Goal: Find specific page/section: Find specific page/section

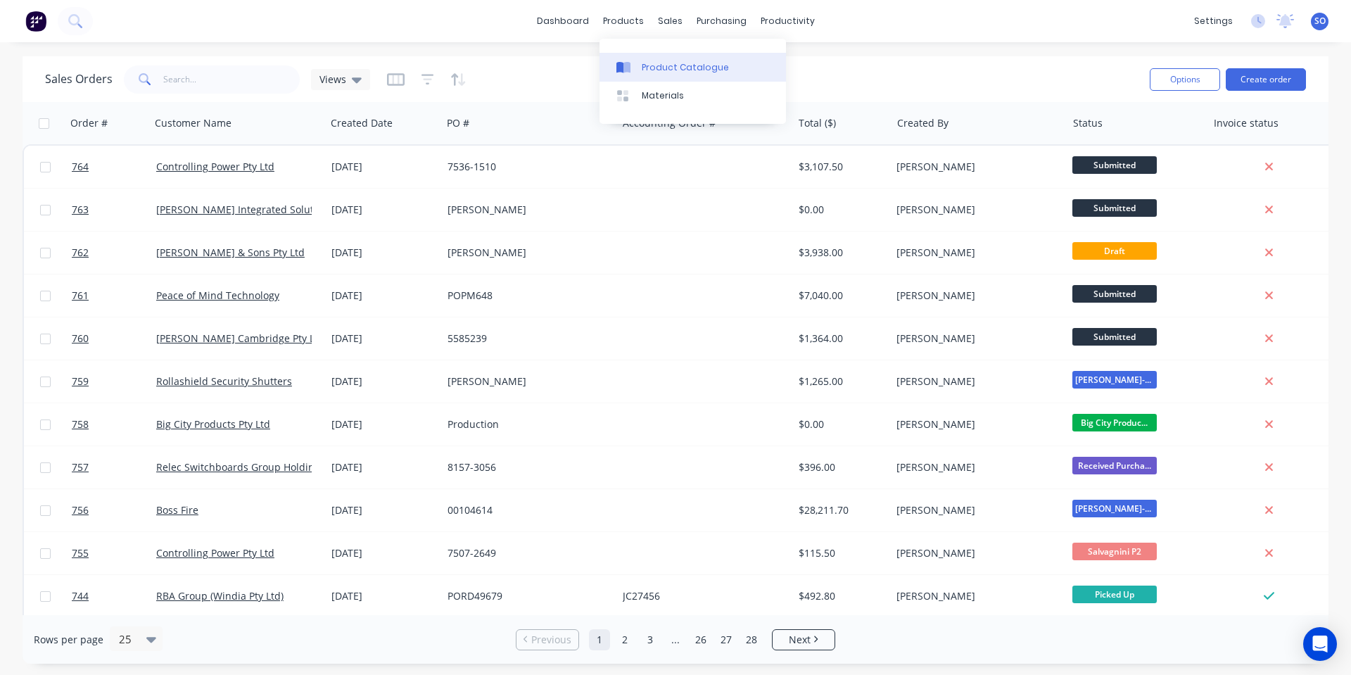
click at [654, 68] on div "Product Catalogue" at bounding box center [685, 67] width 87 height 13
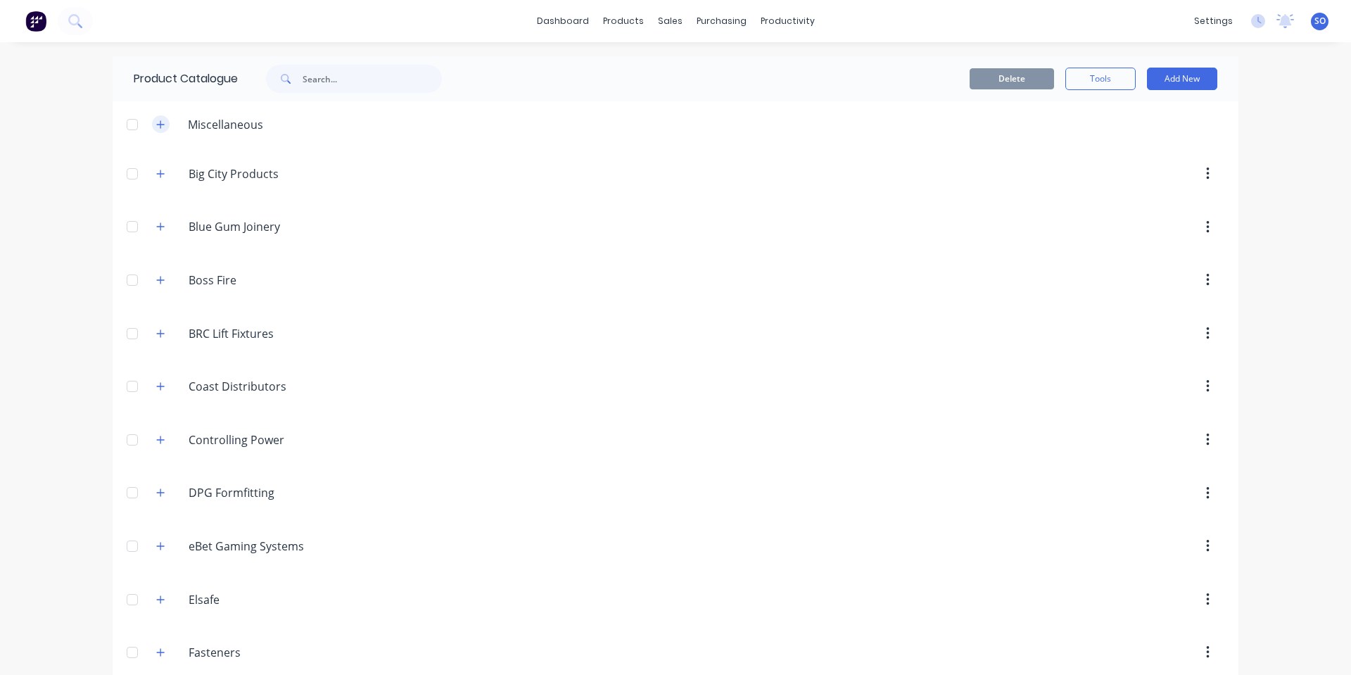
click at [164, 125] on button "button" at bounding box center [161, 124] width 18 height 18
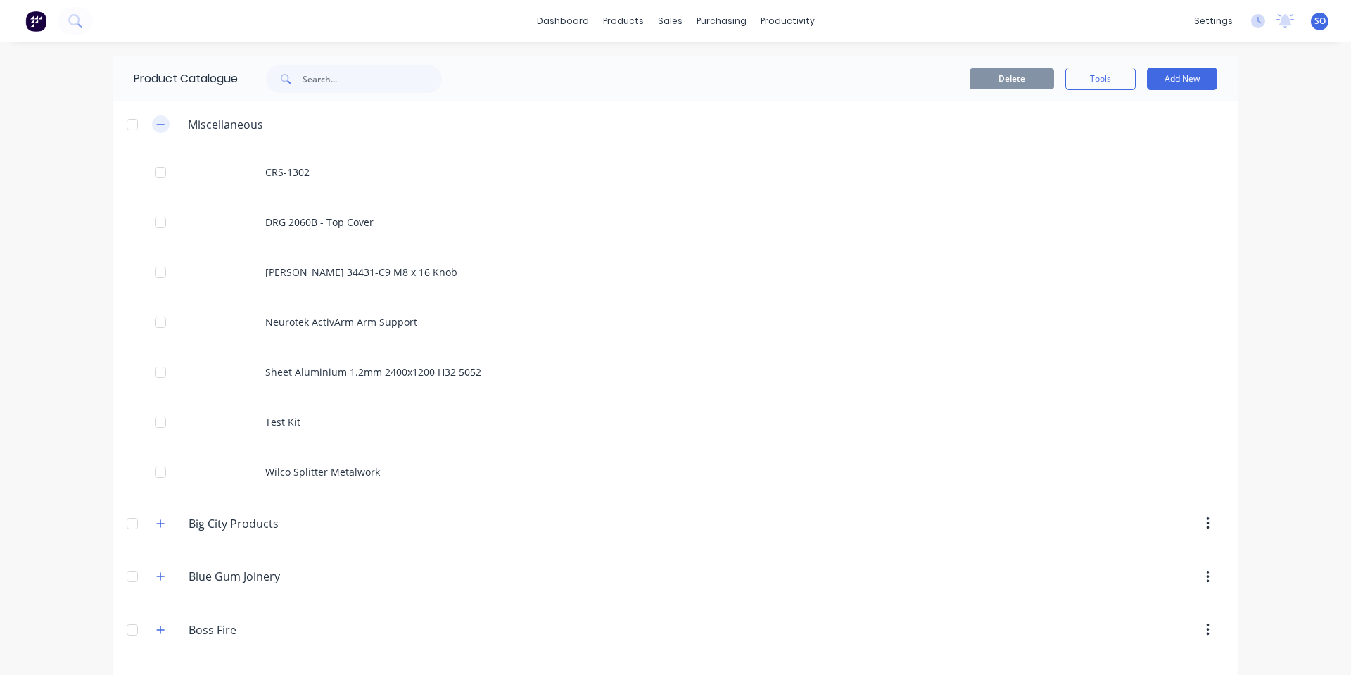
click at [164, 125] on button "button" at bounding box center [161, 124] width 18 height 18
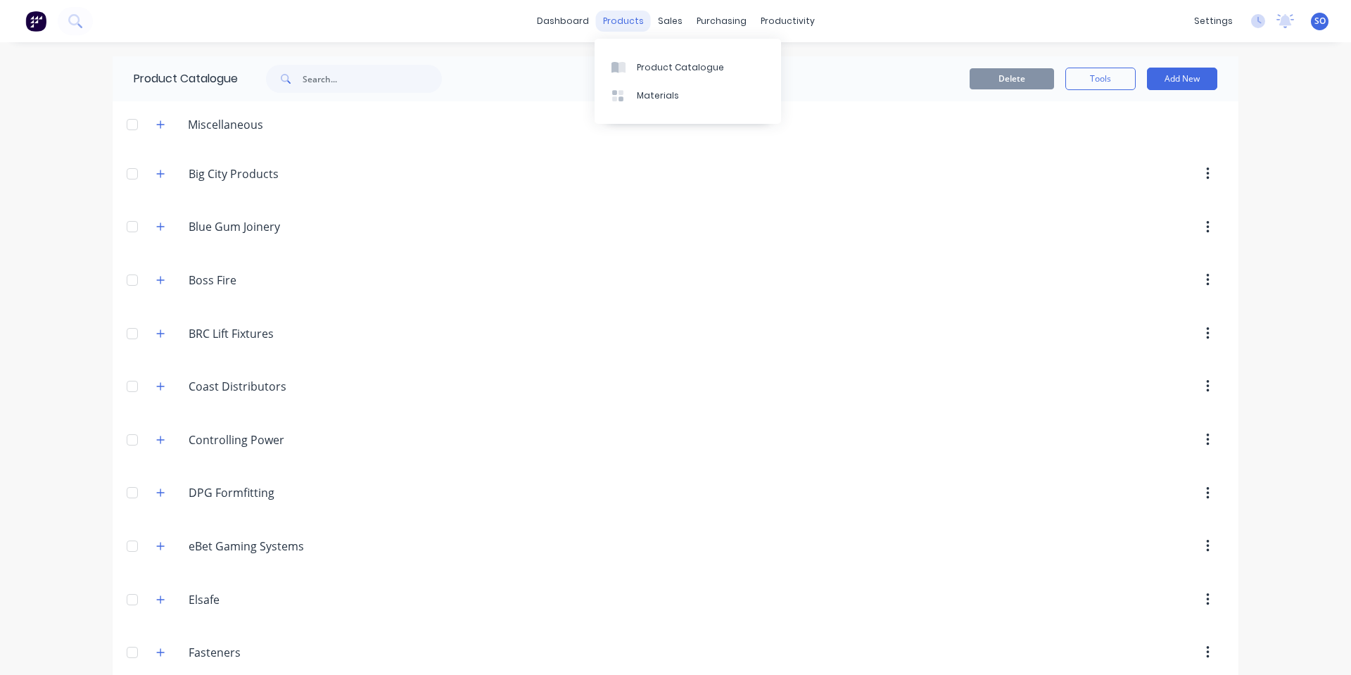
click at [618, 25] on div "products" at bounding box center [623, 21] width 55 height 21
click at [615, 104] on link "Materials" at bounding box center [688, 96] width 187 height 28
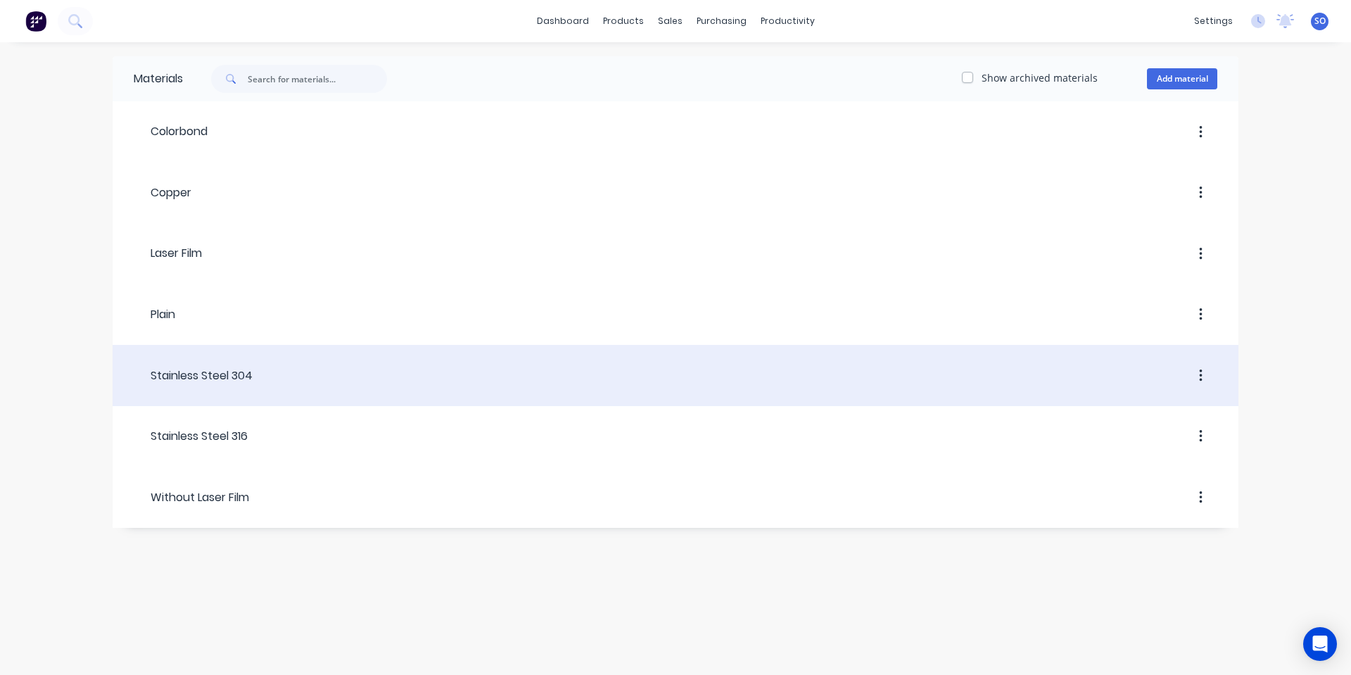
click at [277, 373] on div at bounding box center [735, 375] width 965 height 25
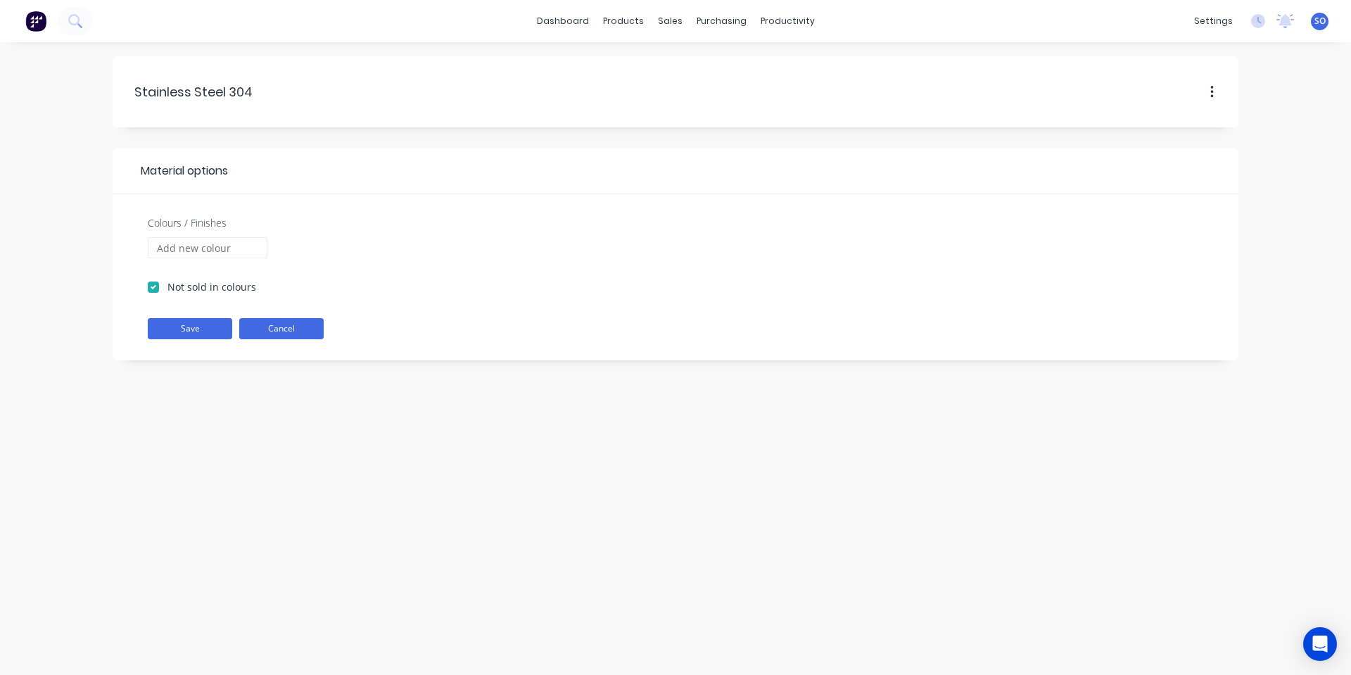
click at [267, 332] on button "Cancel" at bounding box center [281, 328] width 84 height 21
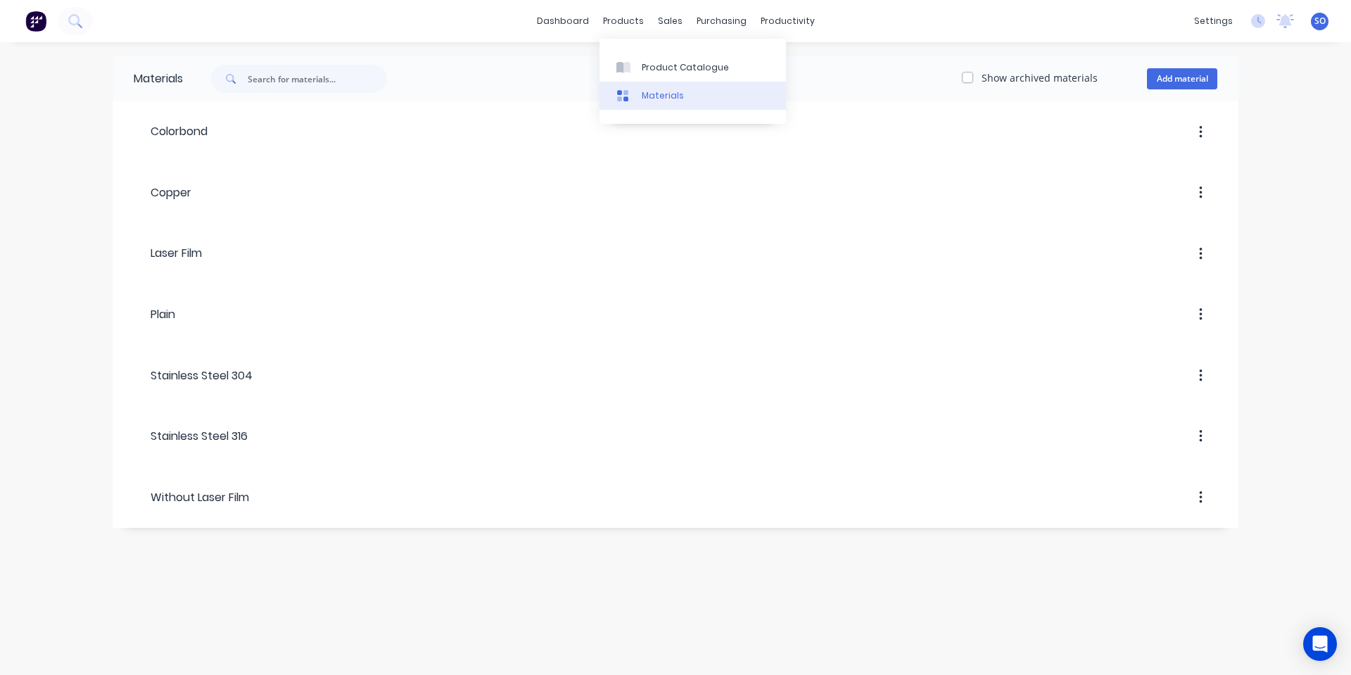
click at [643, 82] on link "Materials" at bounding box center [693, 96] width 187 height 28
click at [629, 65] on icon at bounding box center [627, 67] width 7 height 11
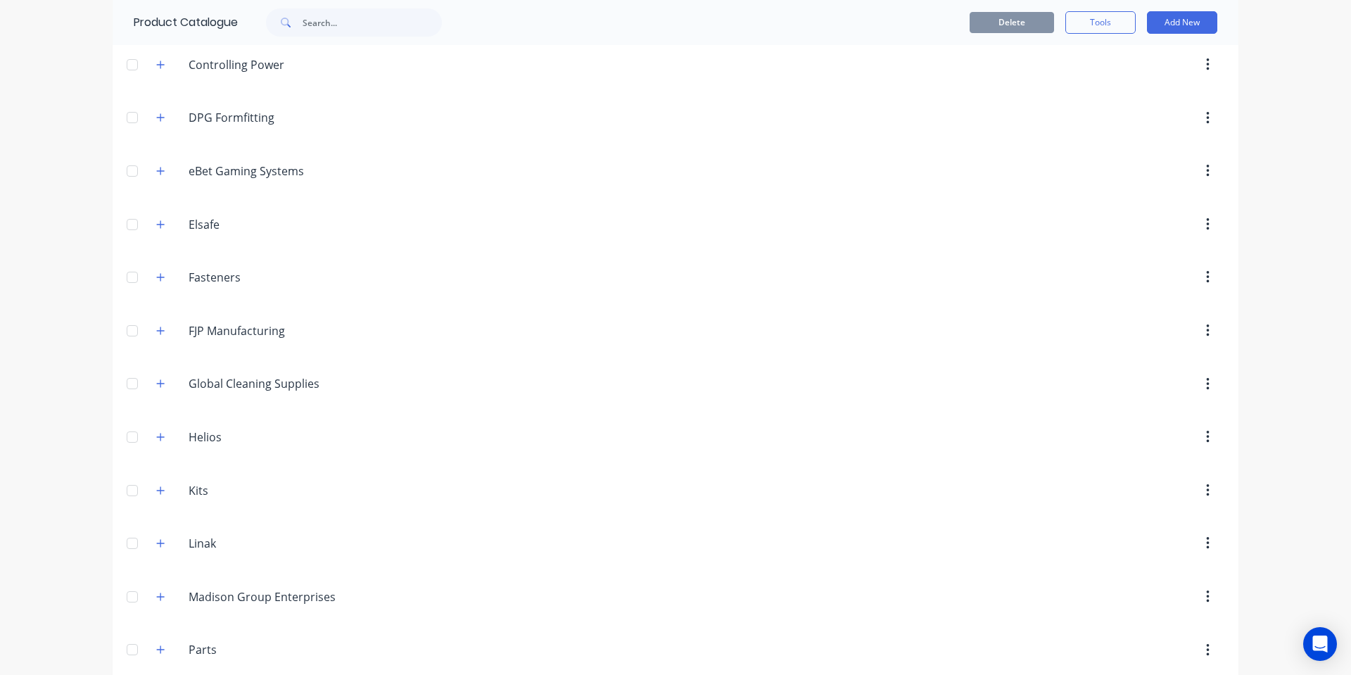
scroll to position [563, 0]
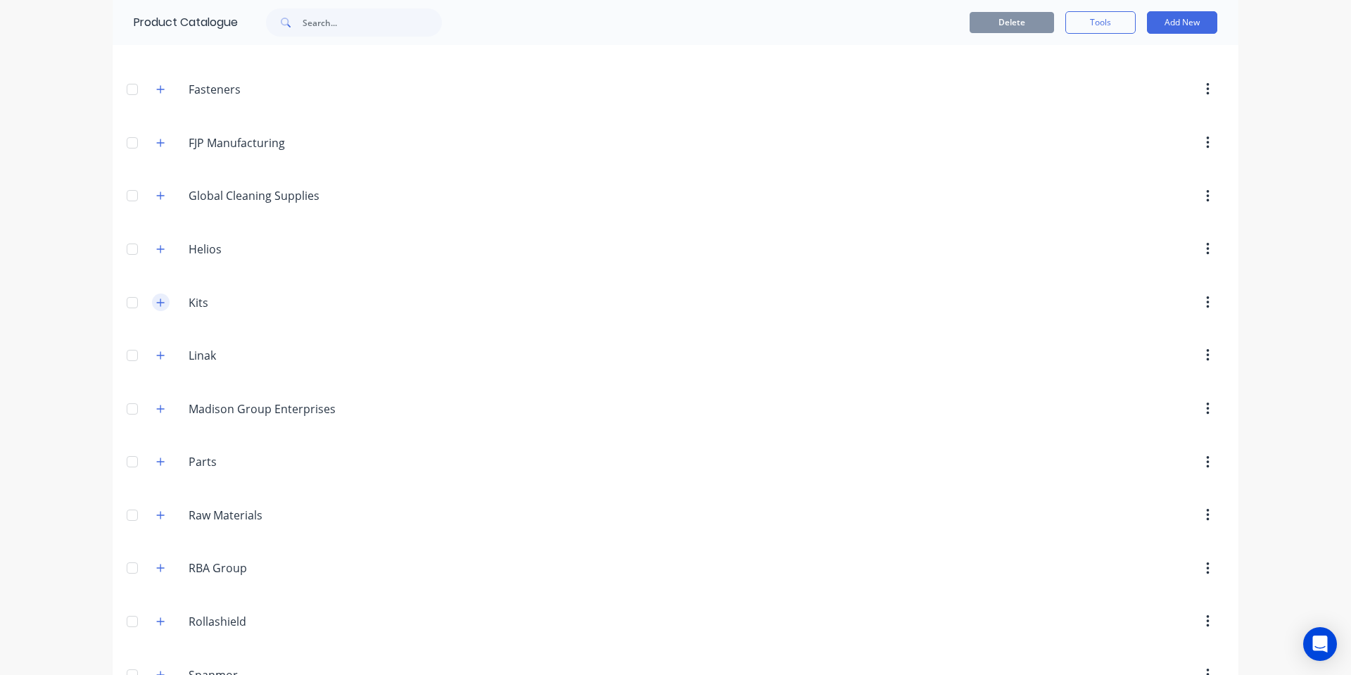
click at [161, 305] on button "button" at bounding box center [161, 303] width 18 height 18
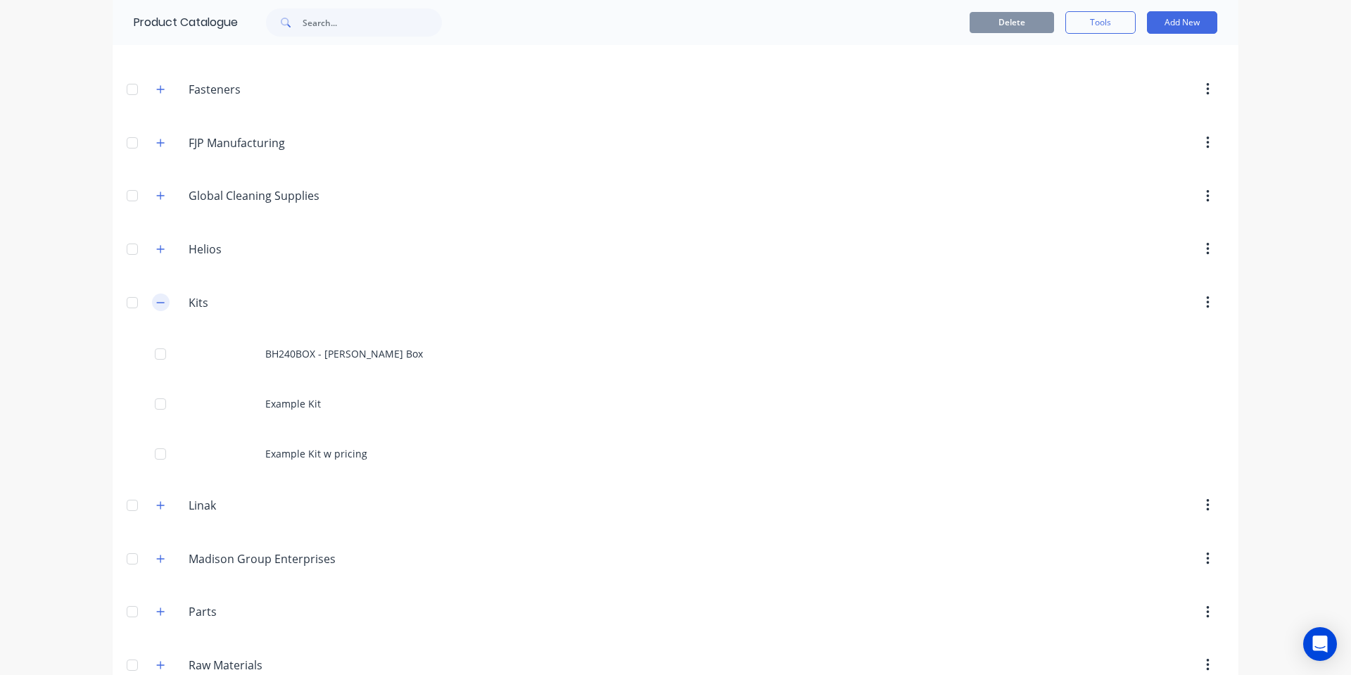
click at [161, 305] on button "button" at bounding box center [161, 303] width 18 height 18
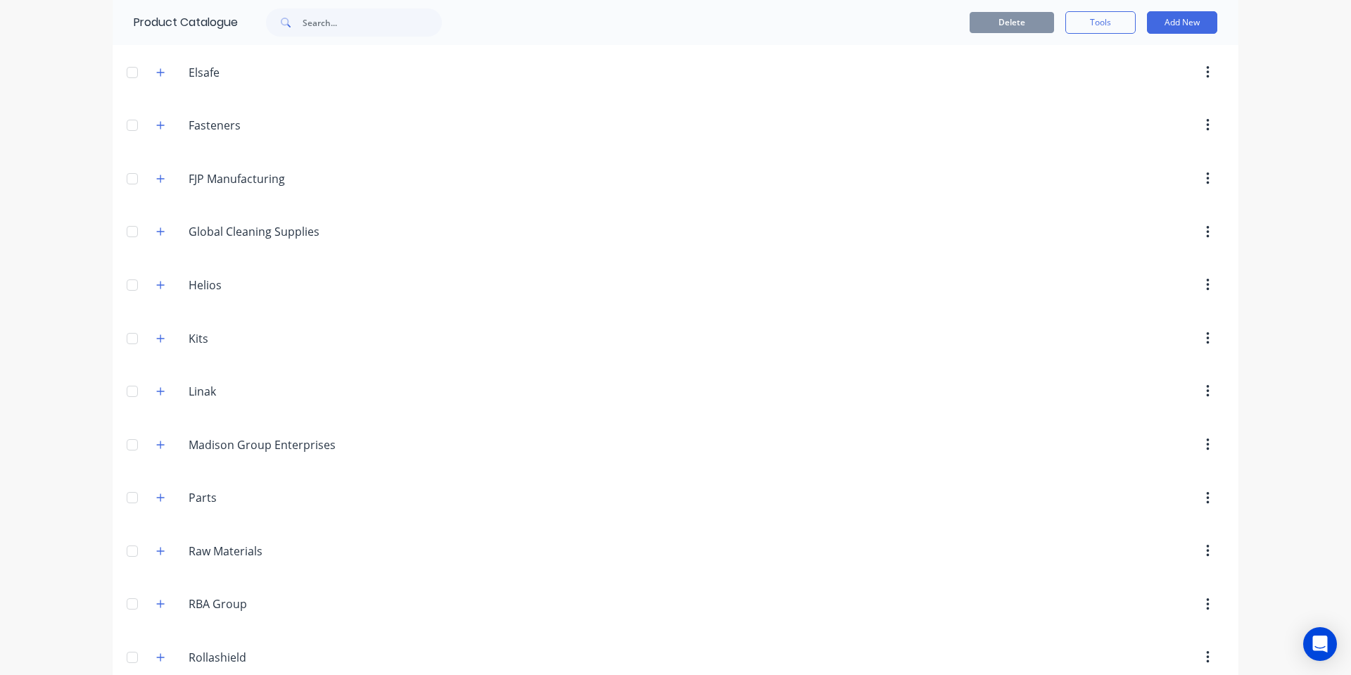
scroll to position [575, 0]
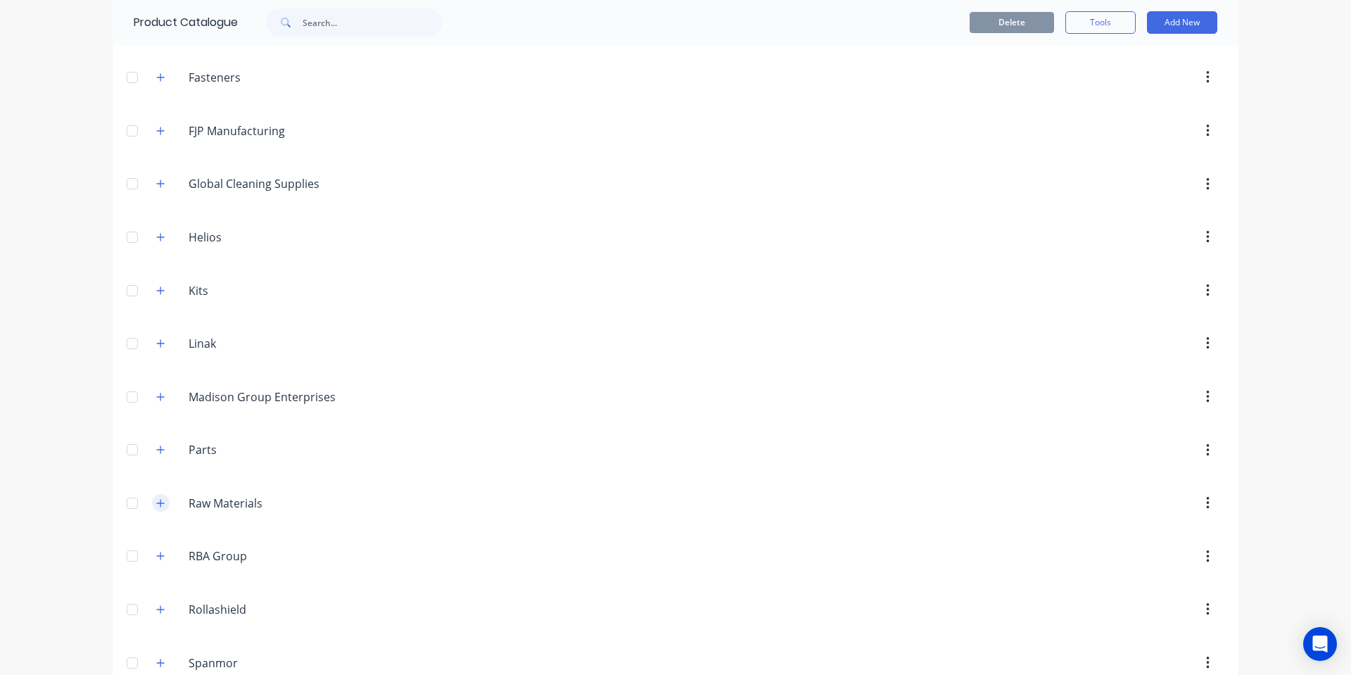
click at [158, 509] on button "button" at bounding box center [161, 503] width 18 height 18
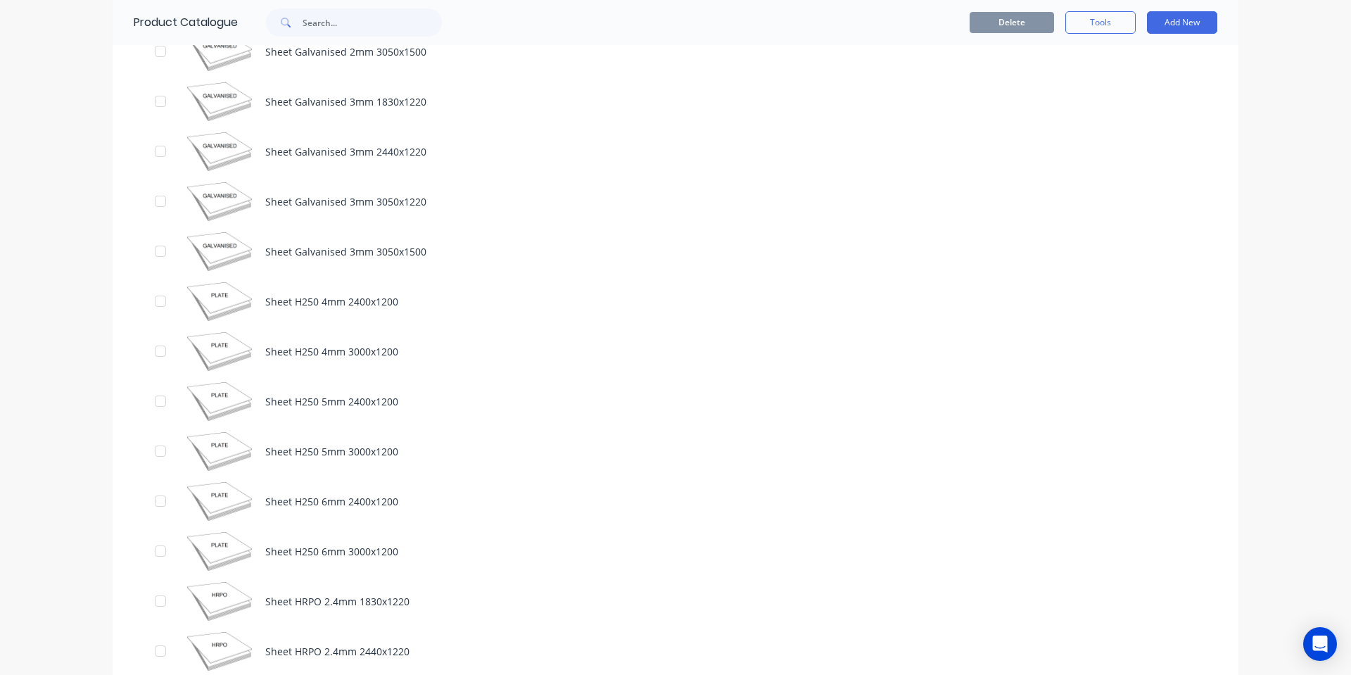
scroll to position [4330, 0]
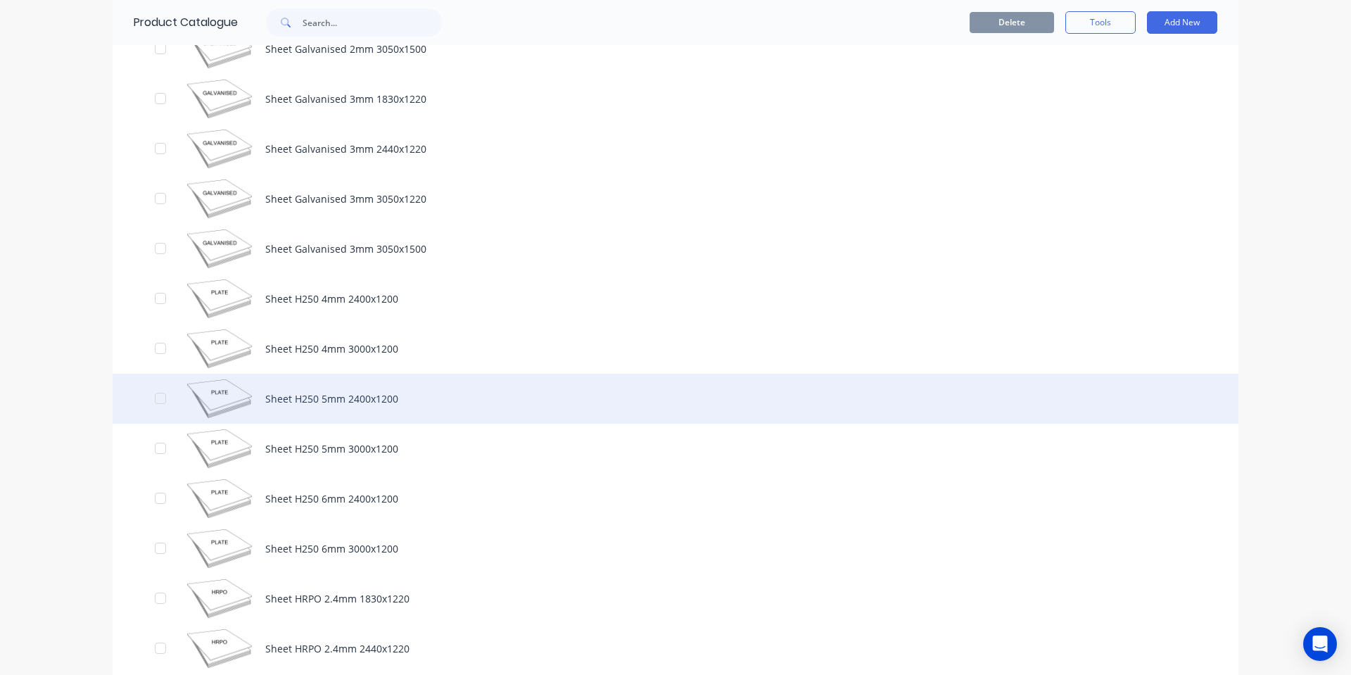
click at [396, 391] on div "Sheet H250 5mm 2400x1200" at bounding box center [676, 399] width 1126 height 50
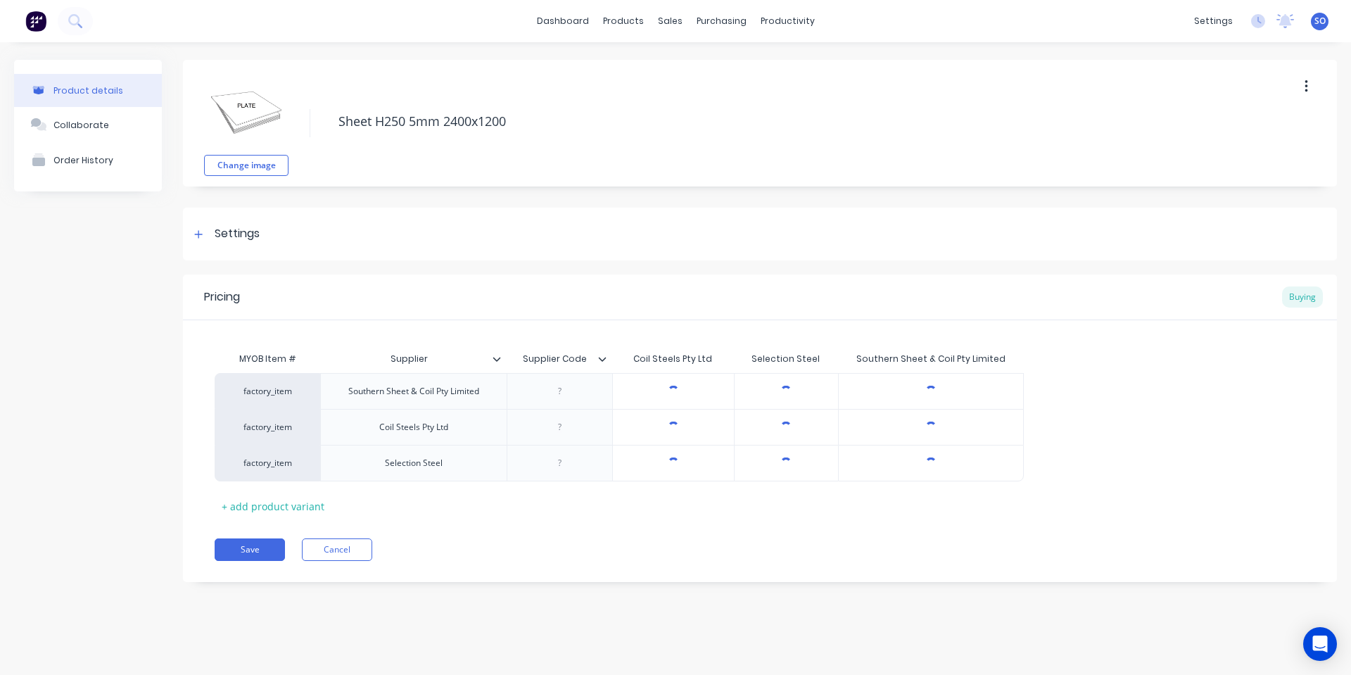
type textarea "x"
click at [319, 559] on button "Cancel" at bounding box center [337, 549] width 70 height 23
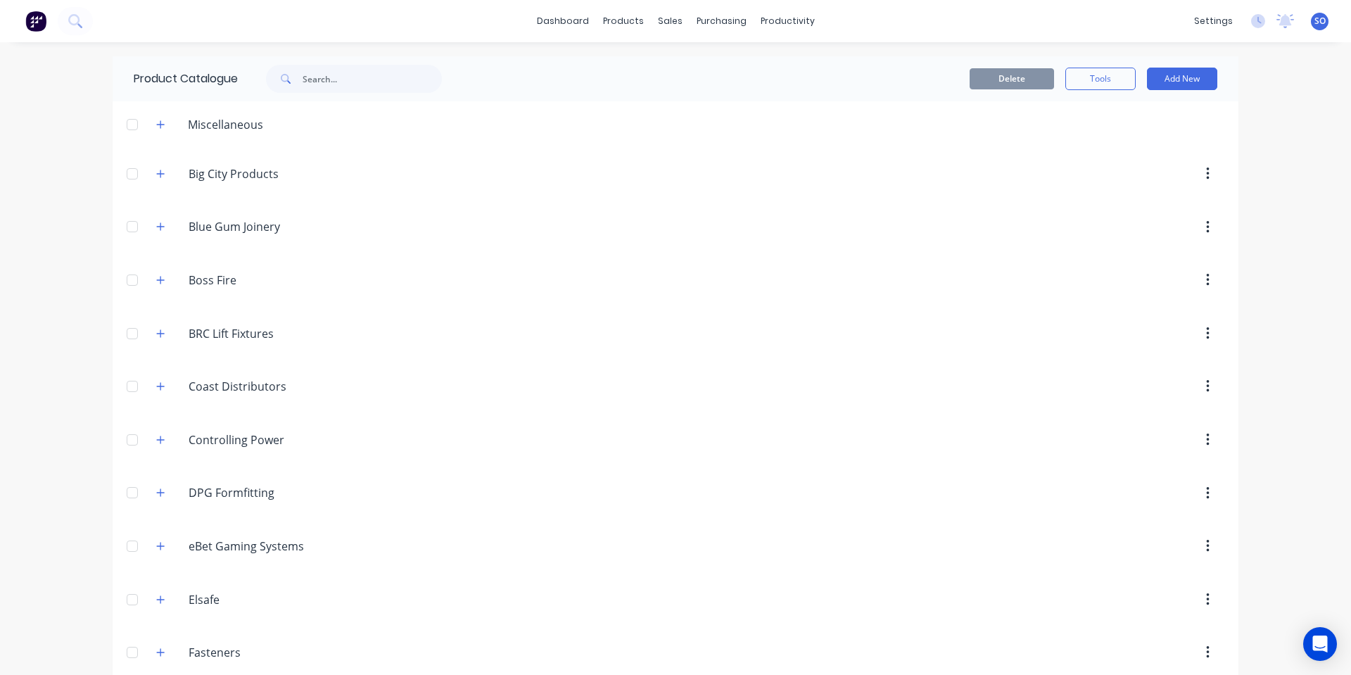
click at [404, 48] on div "dashboard products sales purchasing productivity dashboard products Product Cat…" at bounding box center [675, 337] width 1351 height 675
click at [667, 67] on icon at bounding box center [669, 67] width 13 height 13
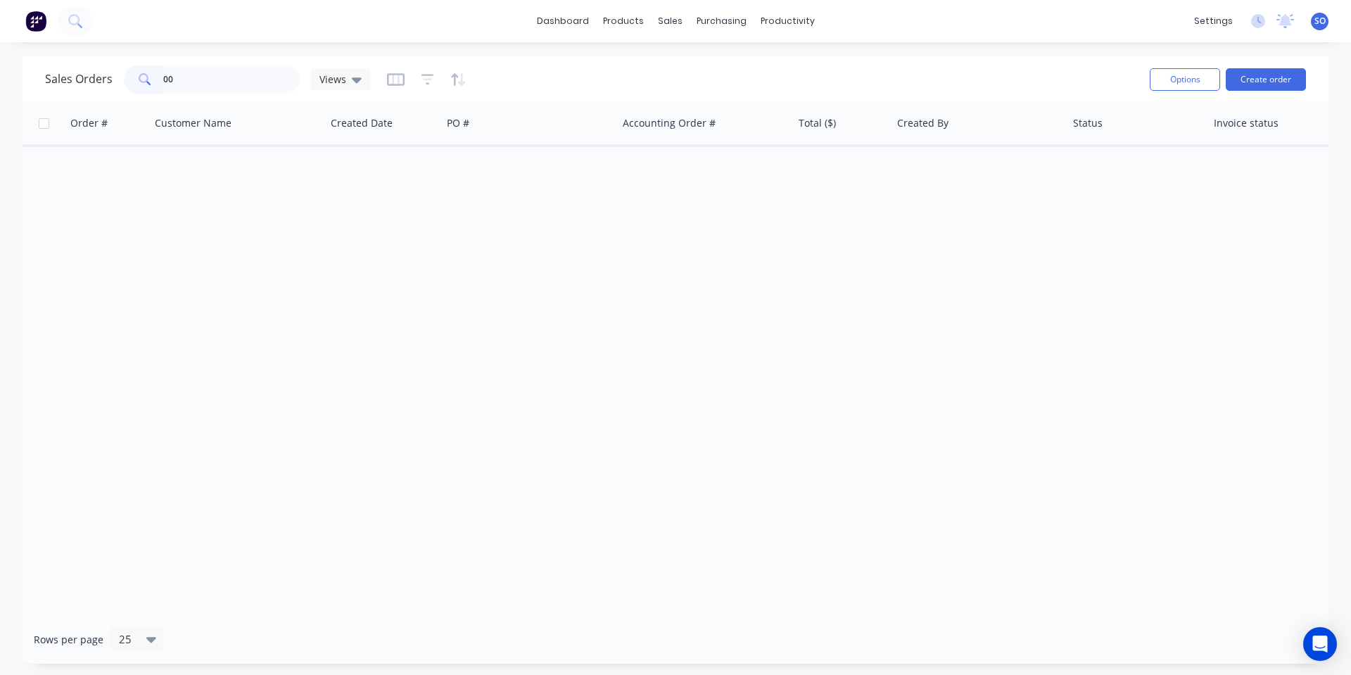
type input "0"
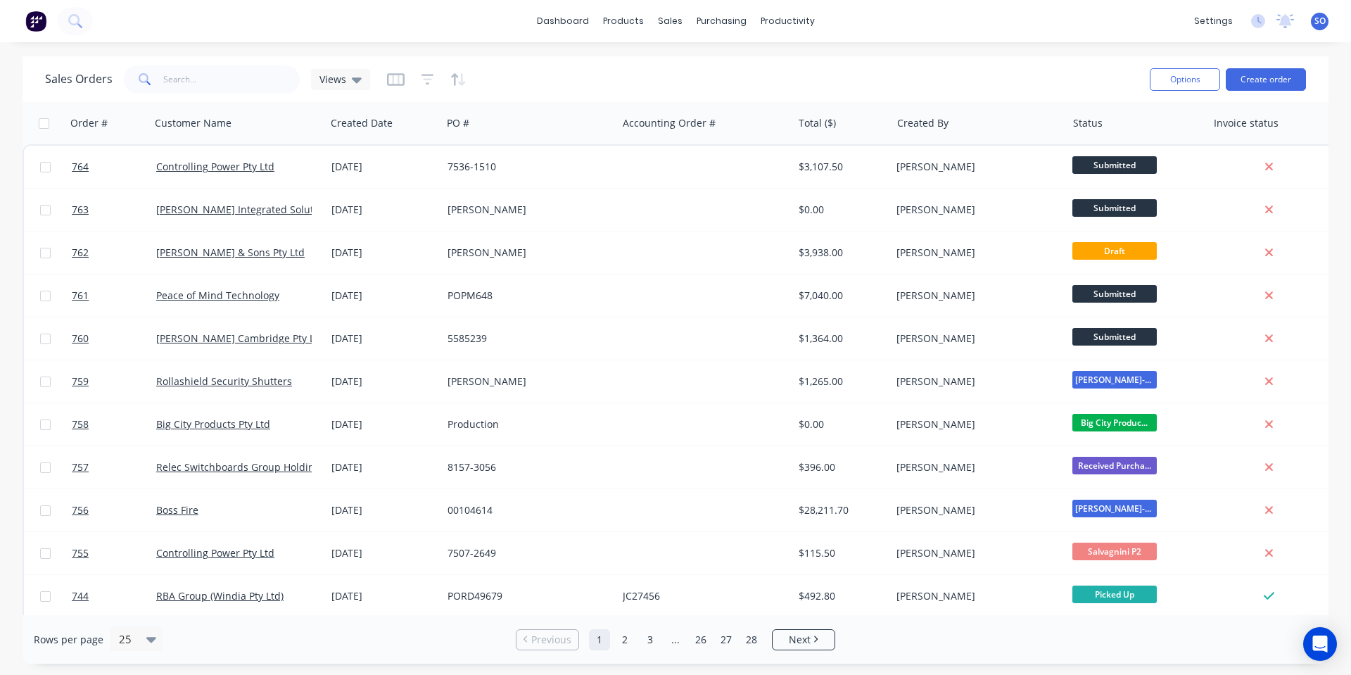
click at [819, 66] on div "Sales Orders Views" at bounding box center [592, 79] width 1094 height 34
click at [857, 54] on div "dashboard products sales purchasing productivity dashboard products Product Cat…" at bounding box center [675, 337] width 1351 height 675
click at [644, 85] on div "Sales Orders Views" at bounding box center [592, 79] width 1094 height 34
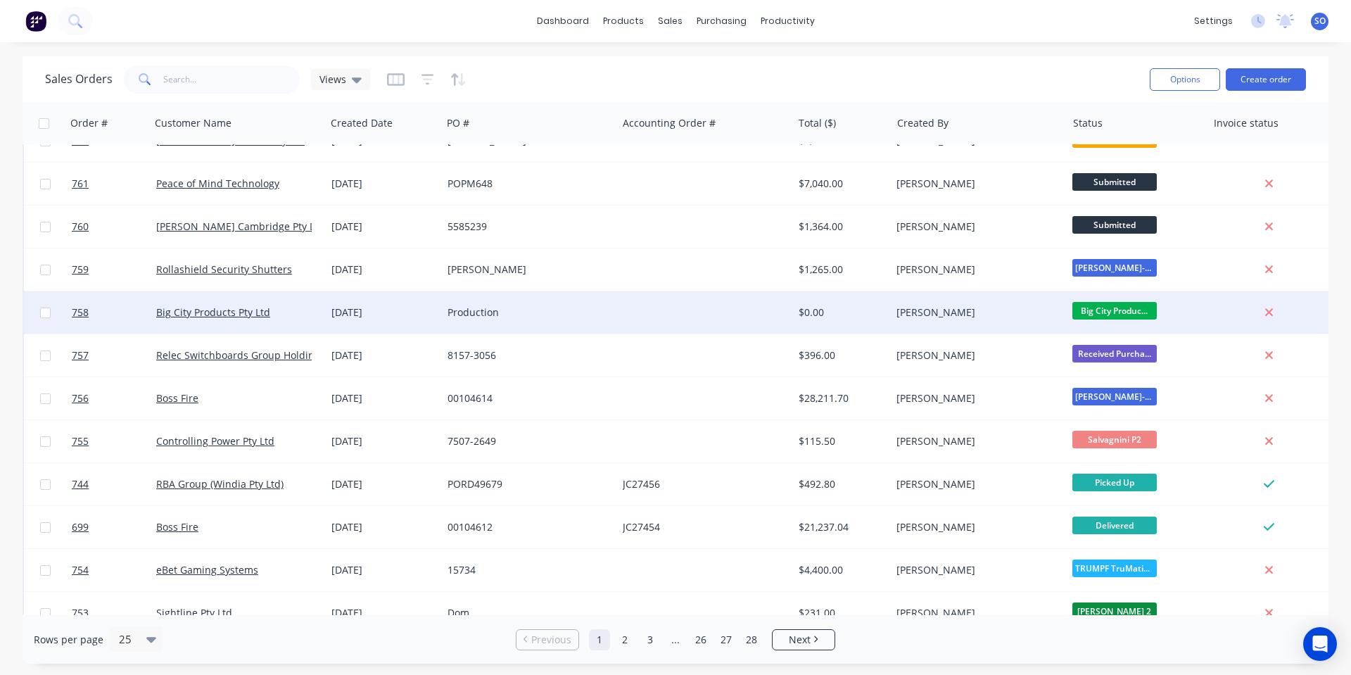
scroll to position [188, 0]
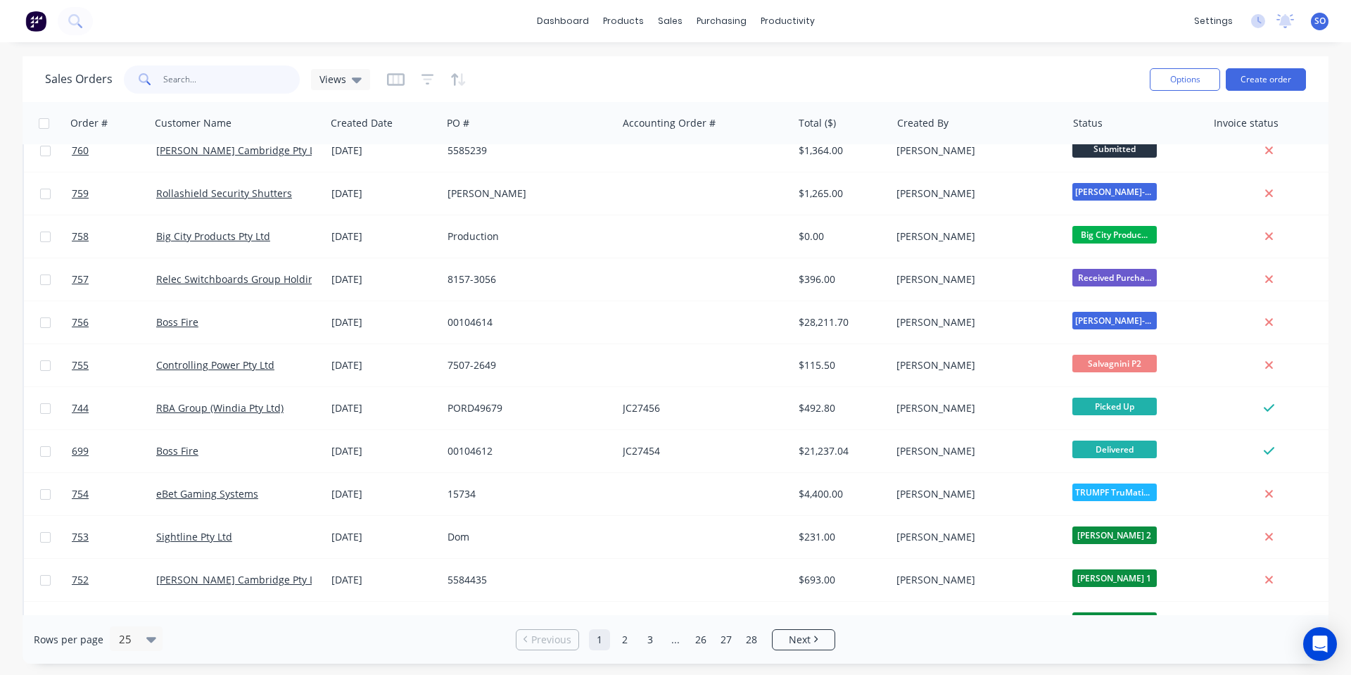
click at [260, 77] on input "text" at bounding box center [231, 79] width 137 height 28
click at [213, 82] on input "text" at bounding box center [231, 79] width 137 height 28
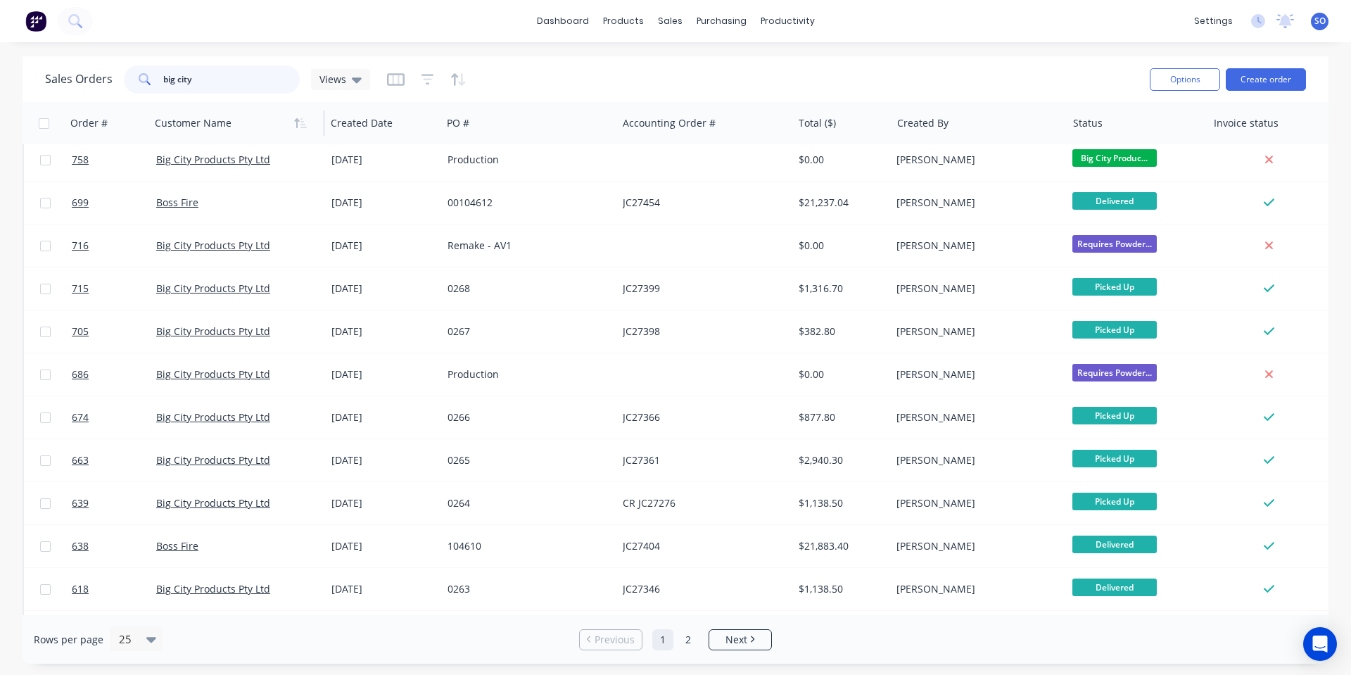
scroll to position [0, 0]
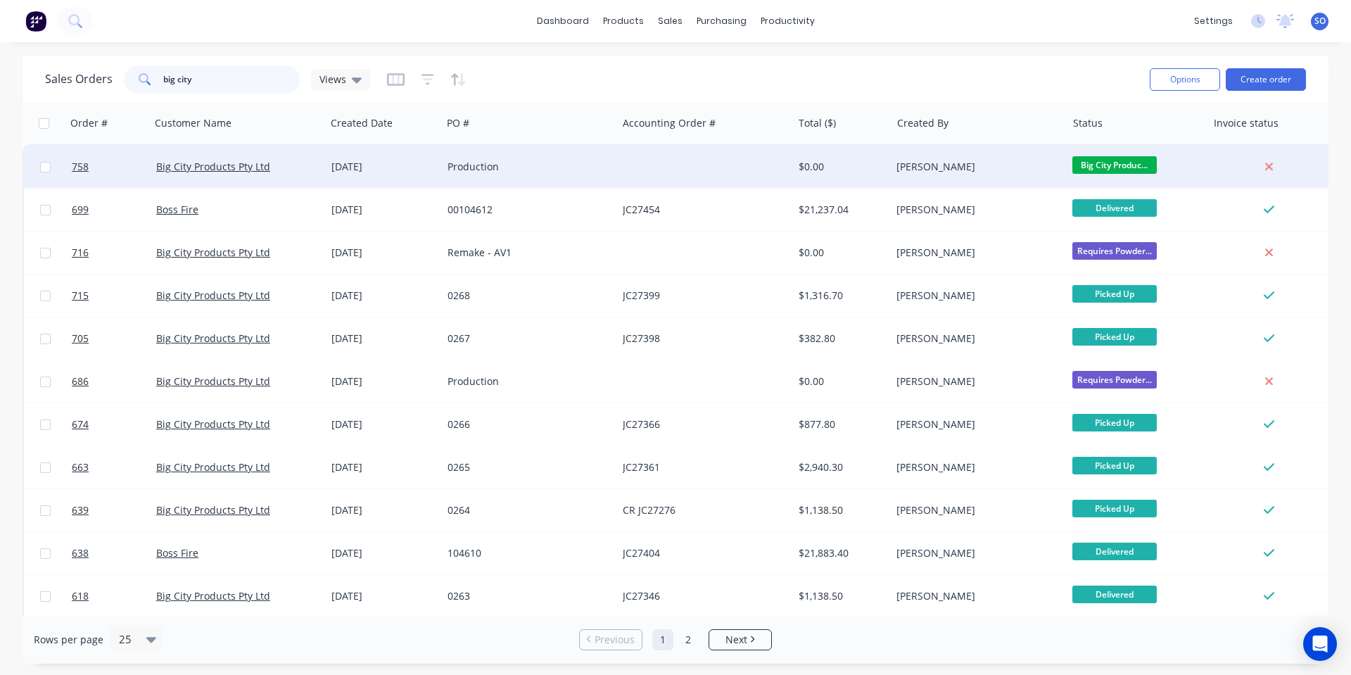
type input "big city"
click at [327, 160] on div "[DATE]" at bounding box center [384, 167] width 116 height 42
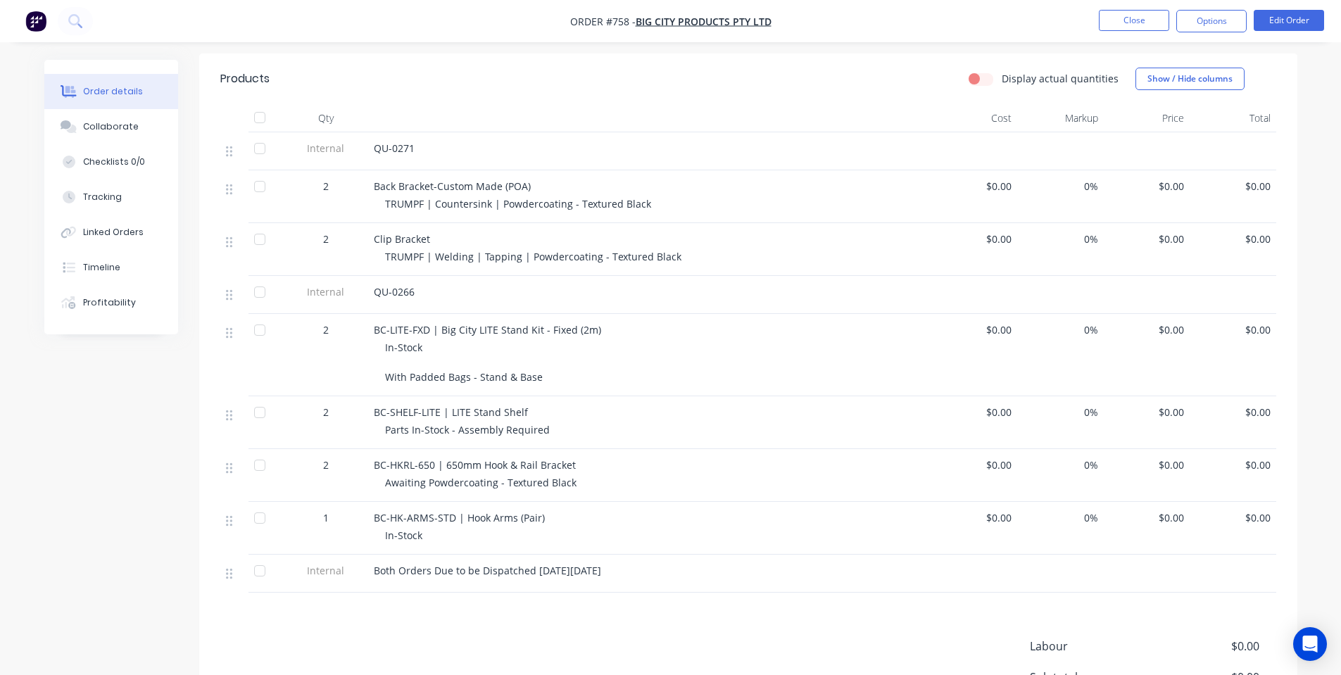
scroll to position [375, 0]
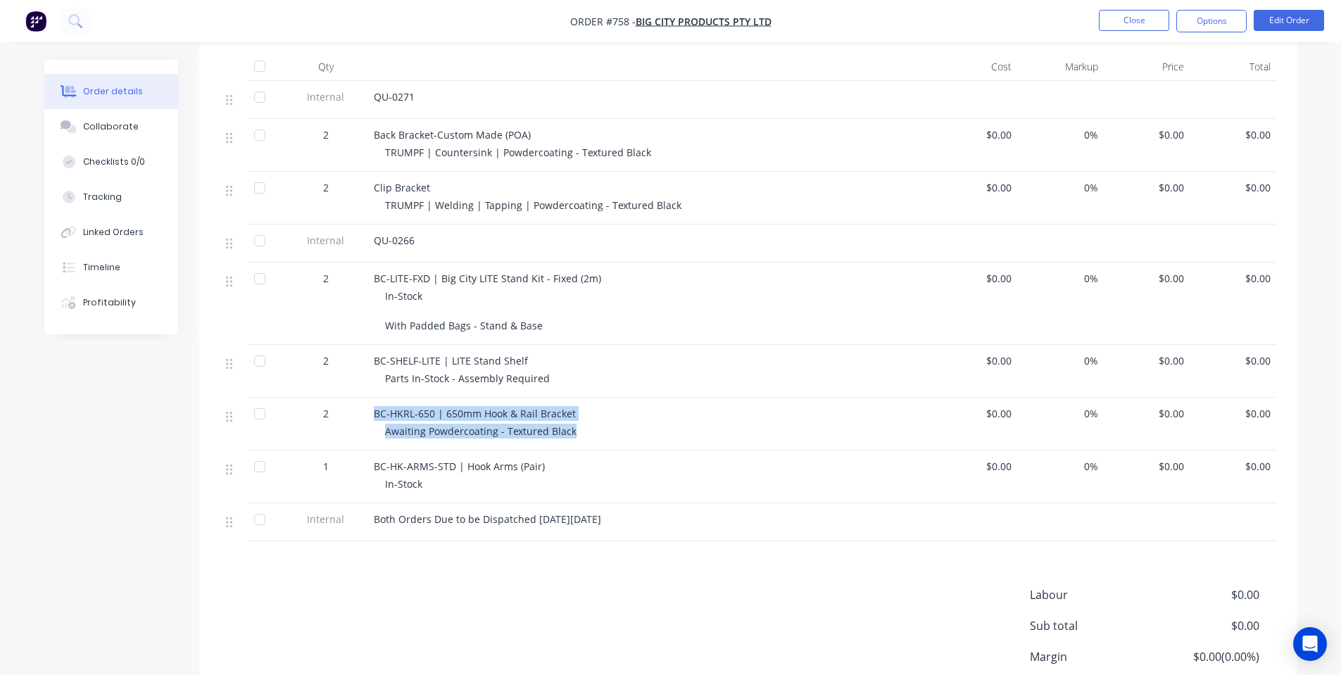
drag, startPoint x: 362, startPoint y: 416, endPoint x: 575, endPoint y: 441, distance: 214.8
click at [575, 441] on div "[DATE]-HKRL-650 | 650mm Hook & Rail Bracket Awaiting Powdercoating - Textured B…" at bounding box center [748, 424] width 1056 height 53
click at [575, 441] on div "BC-HKRL-650 | 650mm Hook & Rail Bracket Awaiting Powdercoating - Textured Black" at bounding box center [649, 424] width 563 height 53
drag, startPoint x: 616, startPoint y: 425, endPoint x: 367, endPoint y: 413, distance: 249.5
click at [367, 413] on div "[DATE]-HKRL-650 | 650mm Hook & Rail Bracket Awaiting Powdercoating - Textured B…" at bounding box center [748, 424] width 1056 height 53
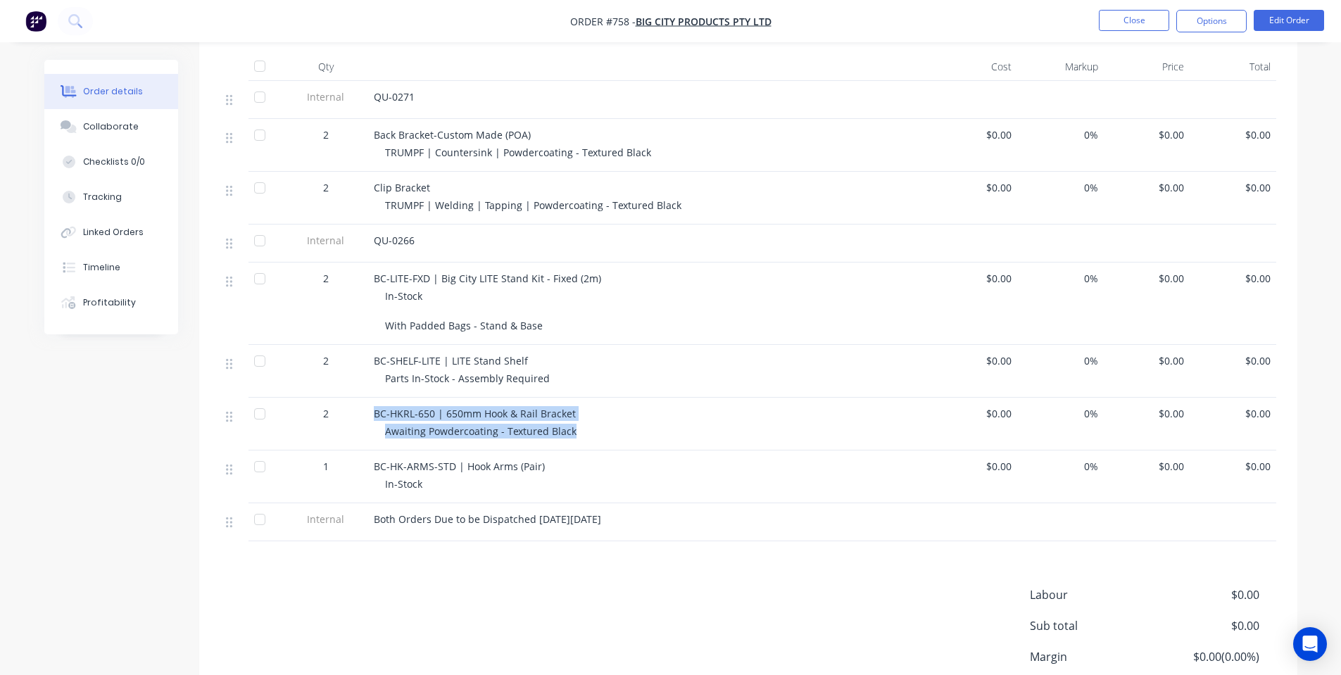
click at [367, 413] on div "2" at bounding box center [326, 424] width 84 height 53
